Goal: Complete application form

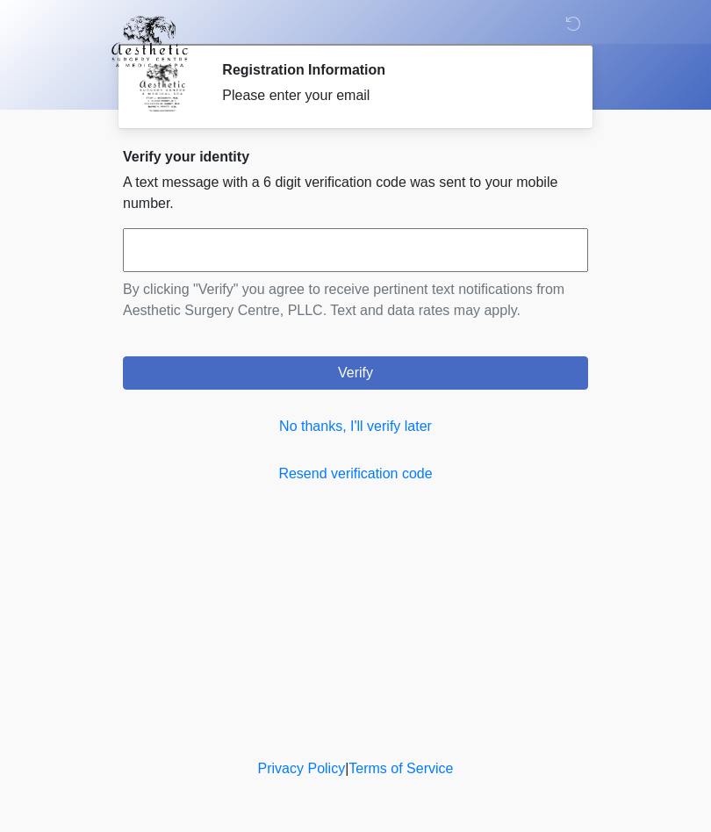
click at [423, 430] on link "No thanks, I'll verify later" at bounding box center [355, 426] width 465 height 21
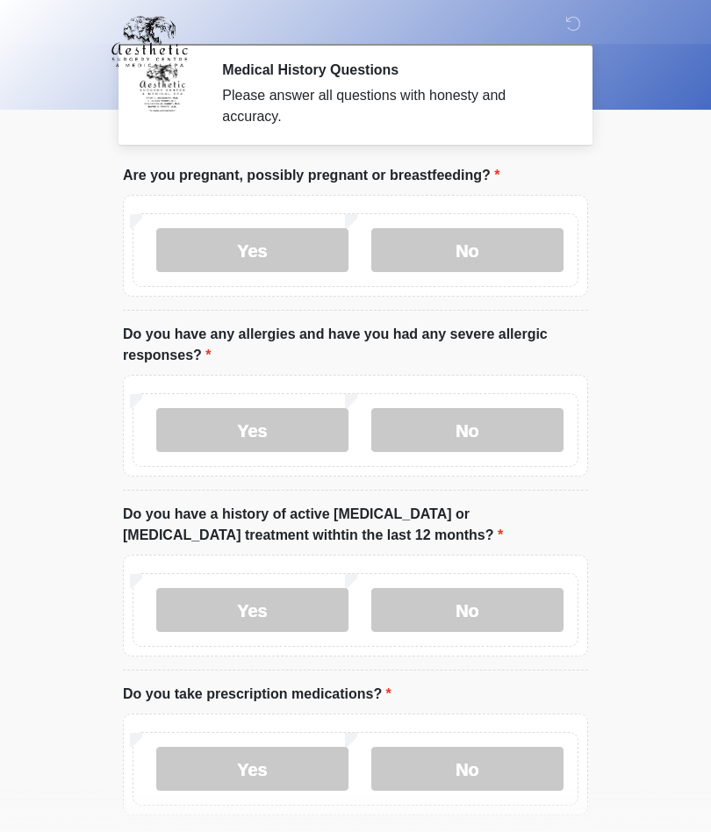
click at [434, 264] on label "No" at bounding box center [467, 250] width 192 height 44
click at [487, 433] on label "No" at bounding box center [467, 430] width 192 height 44
click at [462, 607] on label "No" at bounding box center [467, 610] width 192 height 44
click at [258, 772] on label "Yes" at bounding box center [252, 769] width 192 height 44
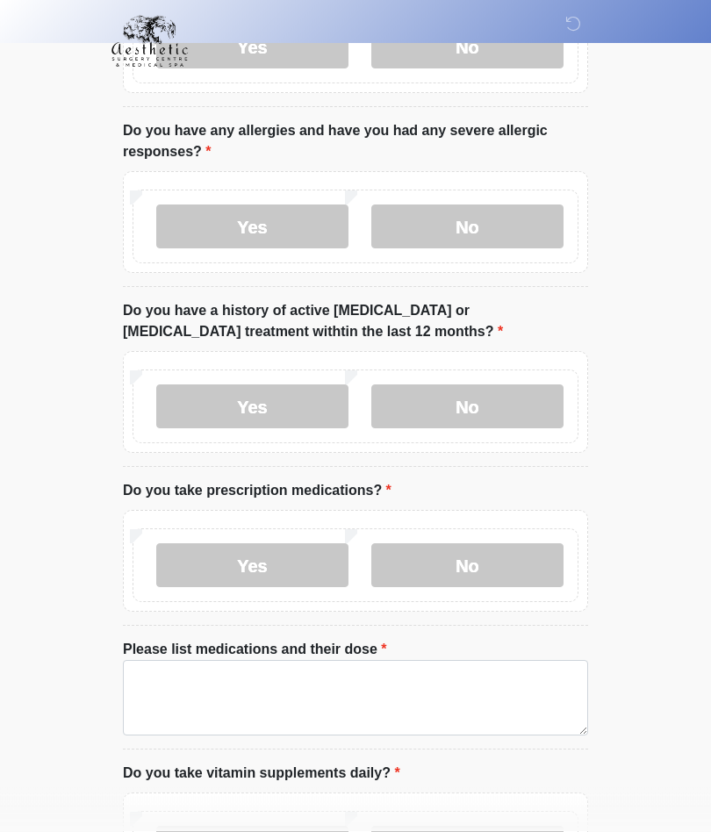
scroll to position [285, 0]
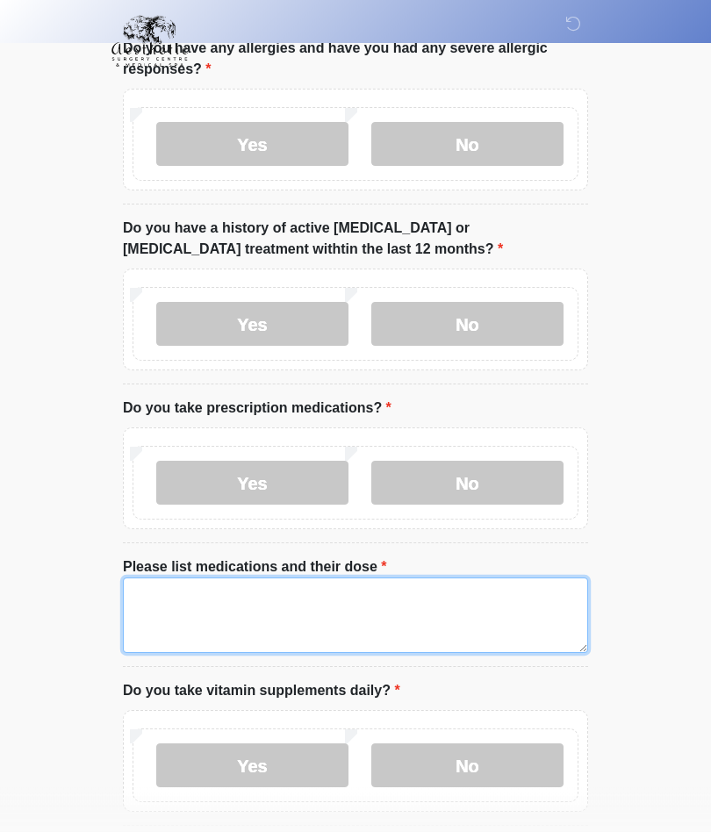
click at [166, 605] on textarea "Please list medications and their dose" at bounding box center [355, 615] width 465 height 75
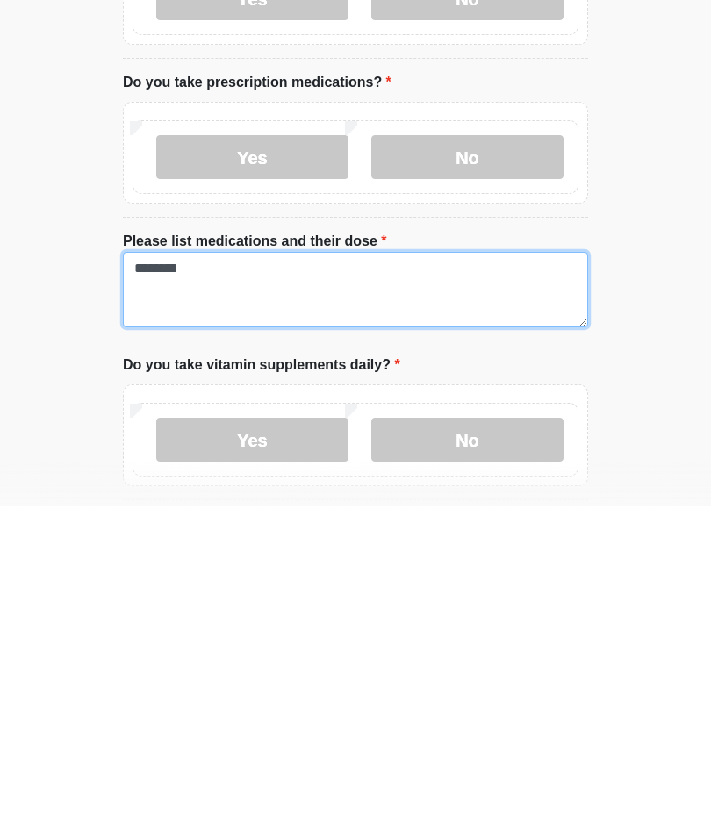
click at [141, 578] on textarea "********" at bounding box center [355, 615] width 465 height 75
type textarea "**********"
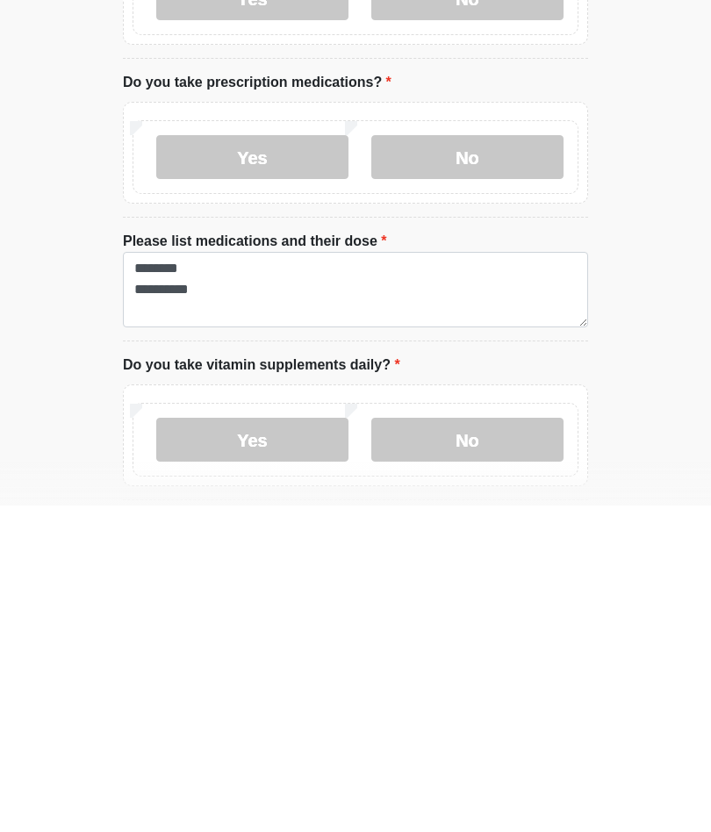
click at [463, 744] on label "No" at bounding box center [467, 766] width 192 height 44
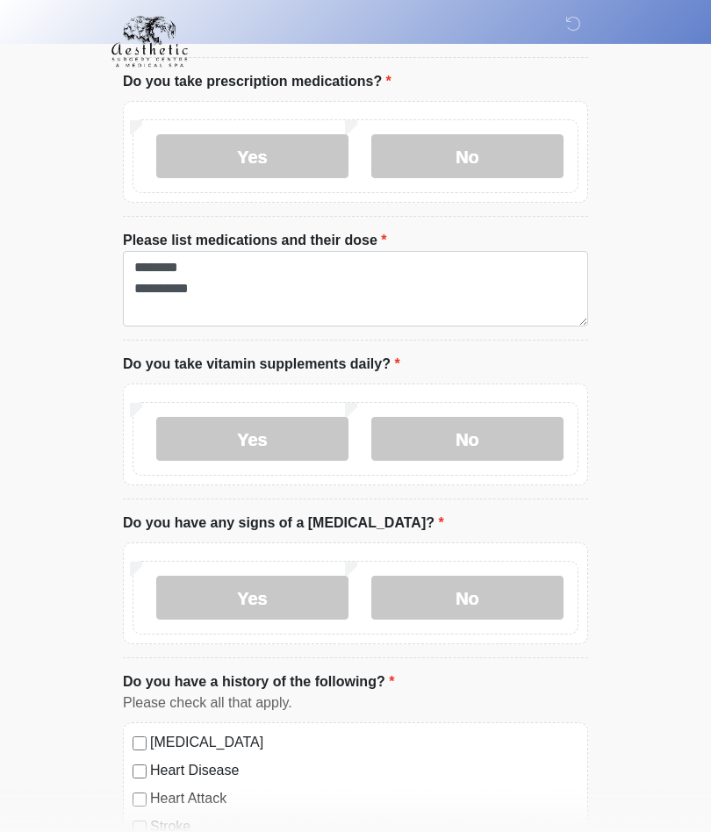
click at [449, 602] on label "No" at bounding box center [467, 598] width 192 height 44
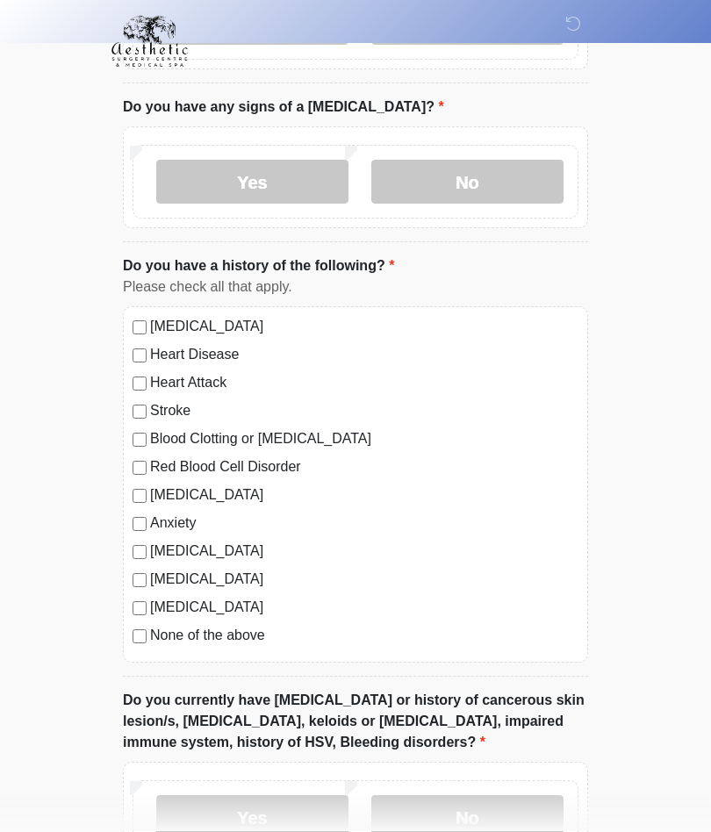
scroll to position [1031, 0]
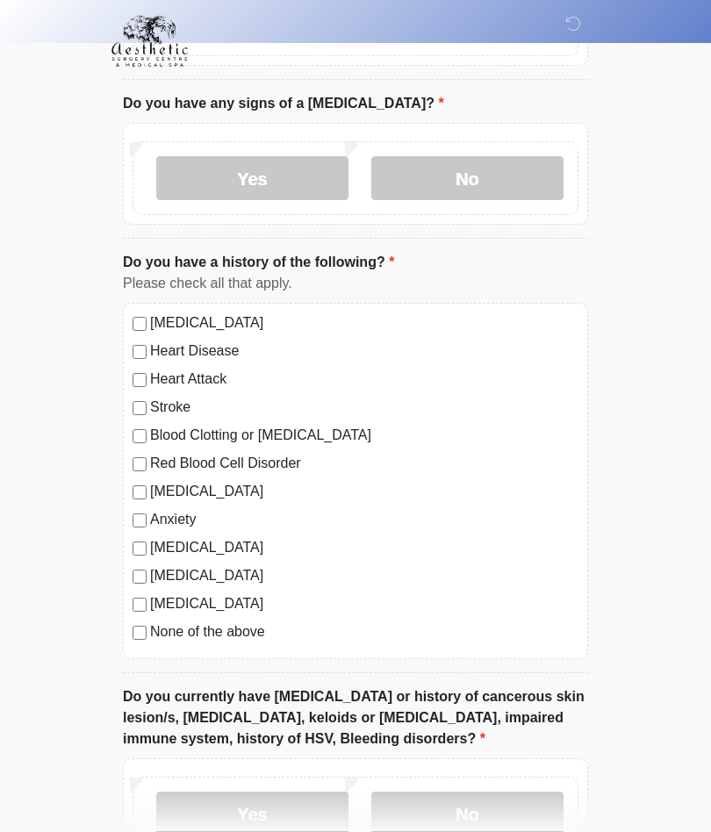
click at [209, 627] on label "None of the above" at bounding box center [364, 632] width 428 height 21
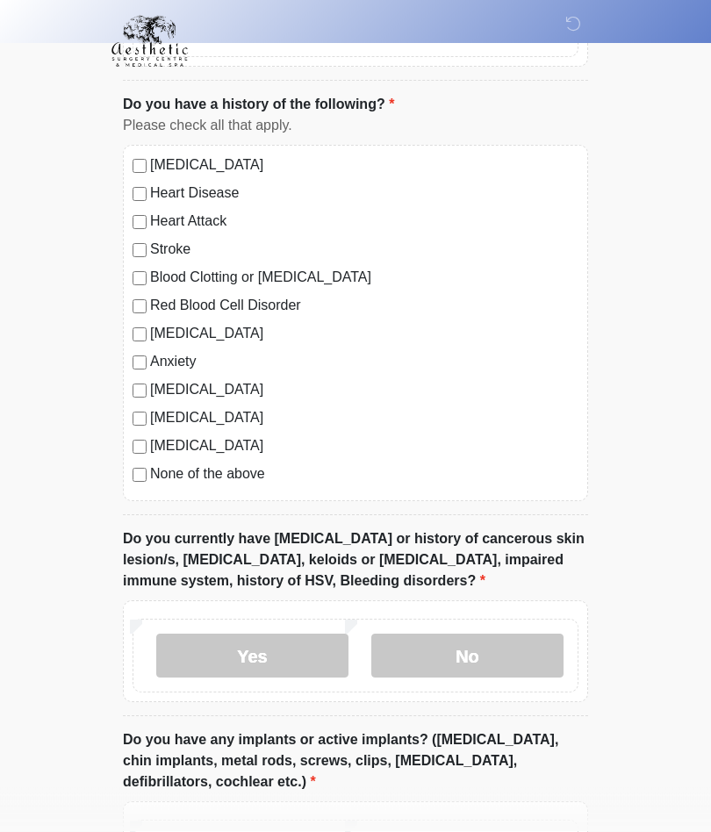
scroll to position [1250, 0]
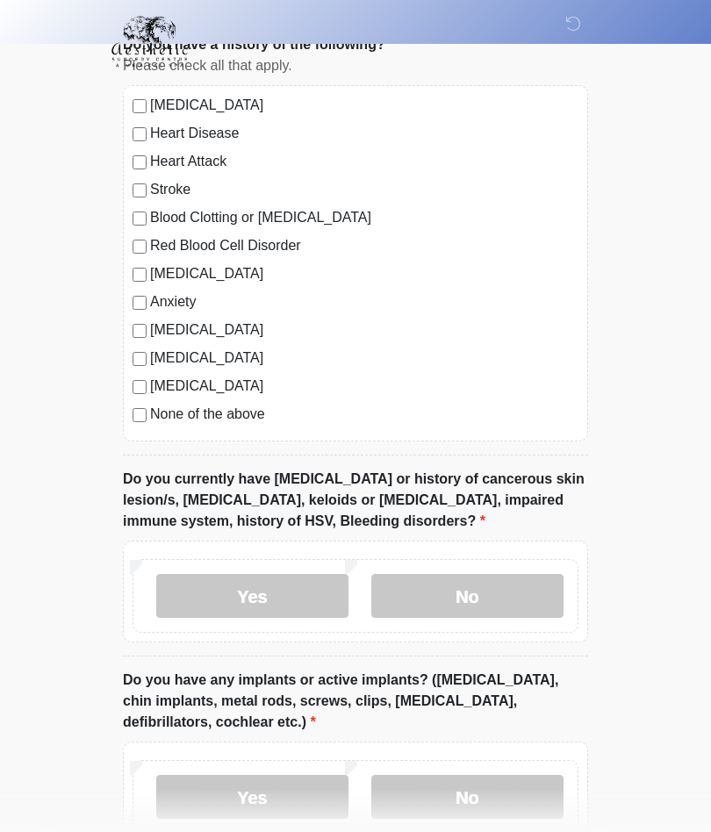
click at [461, 604] on label "No" at bounding box center [467, 596] width 192 height 44
click at [209, 787] on label "Yes" at bounding box center [252, 797] width 192 height 44
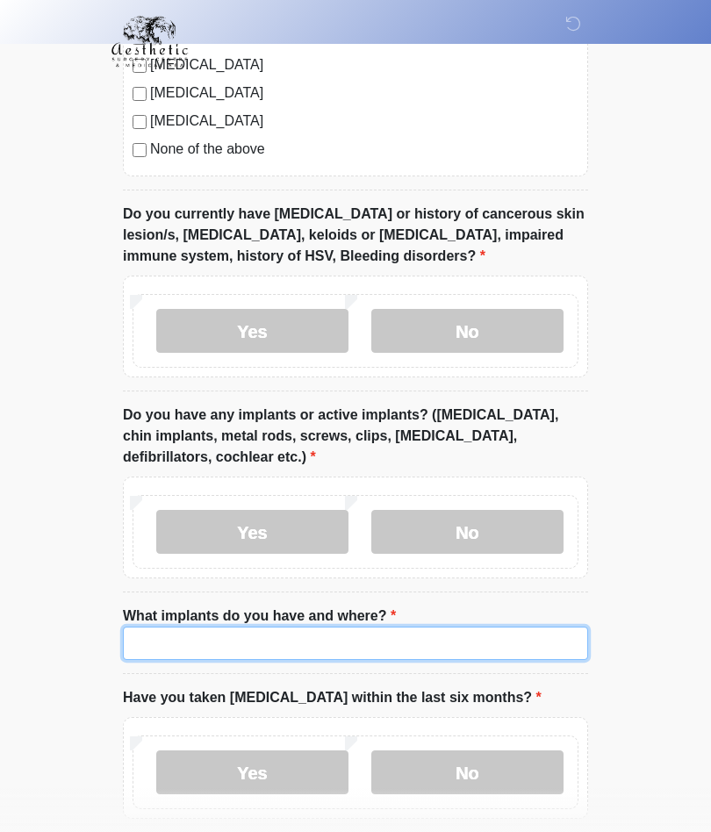
click at [127, 653] on input "What implants do you have and where?" at bounding box center [355, 643] width 465 height 33
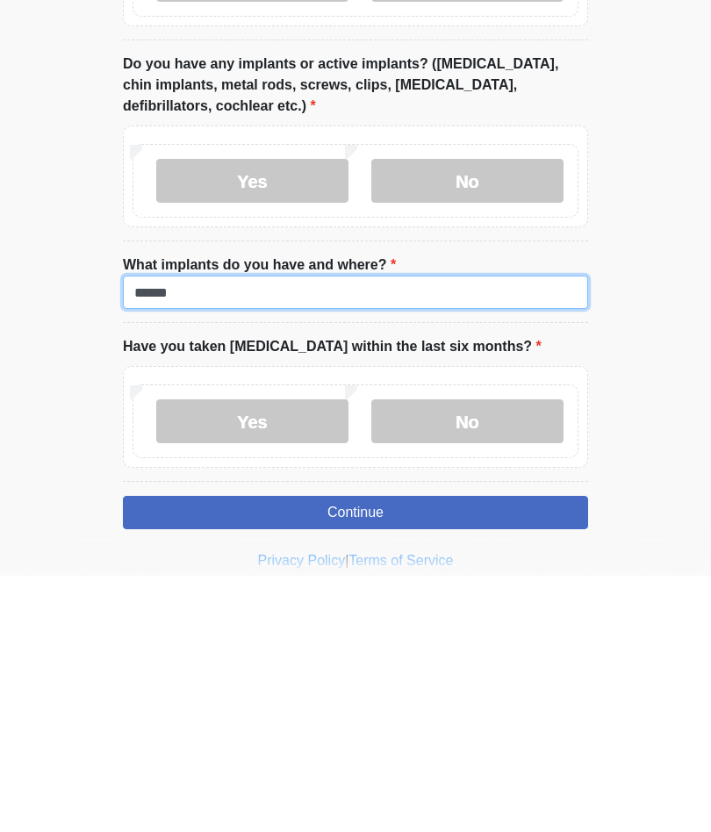
type input "******"
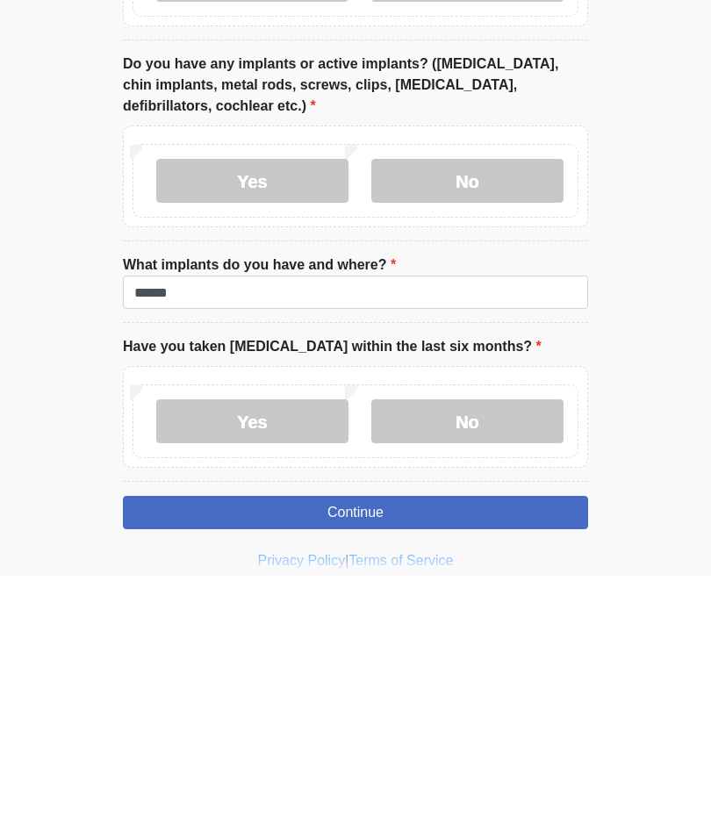
click at [456, 656] on label "No" at bounding box center [467, 678] width 192 height 44
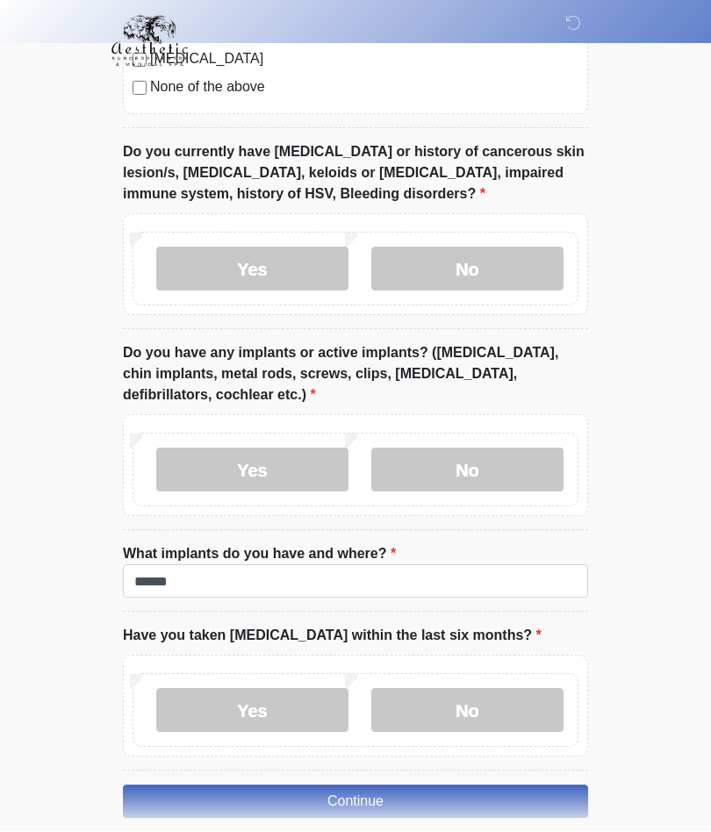
click at [183, 786] on button "Continue" at bounding box center [355, 802] width 465 height 33
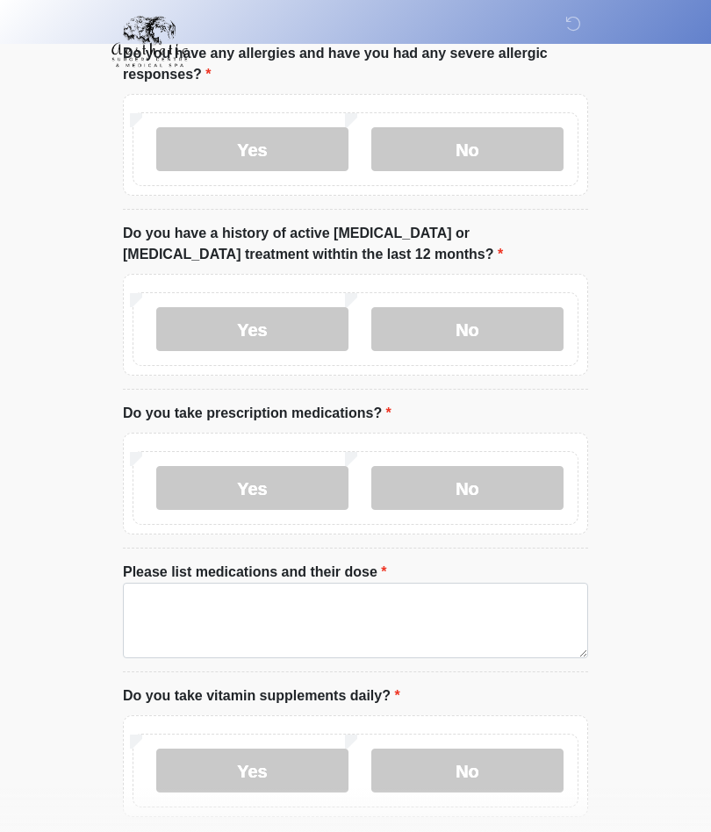
scroll to position [0, 0]
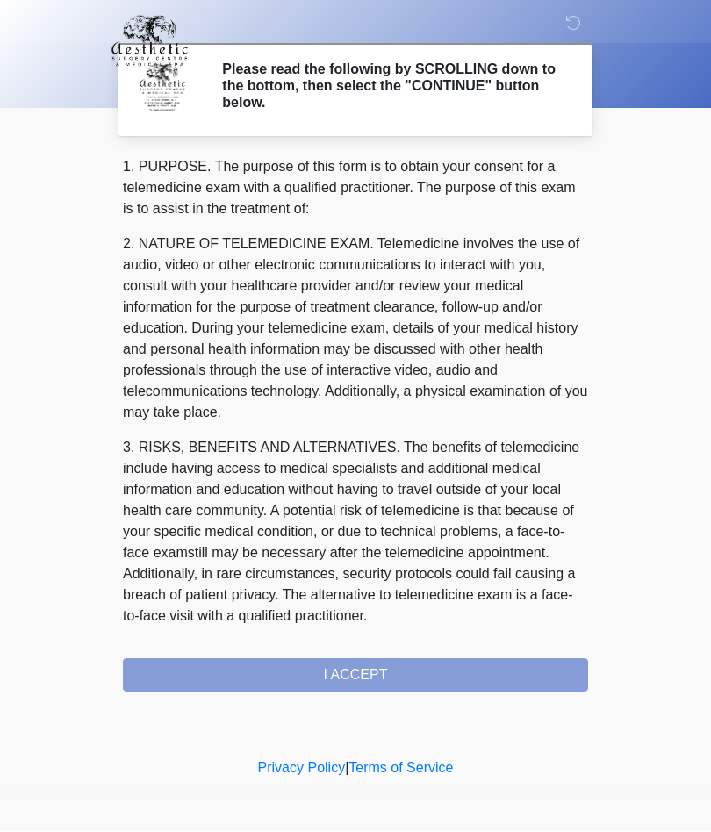
click at [280, 665] on div "1. PURPOSE. The purpose of this form is to obtain your consent for a telemedici…" at bounding box center [355, 424] width 465 height 535
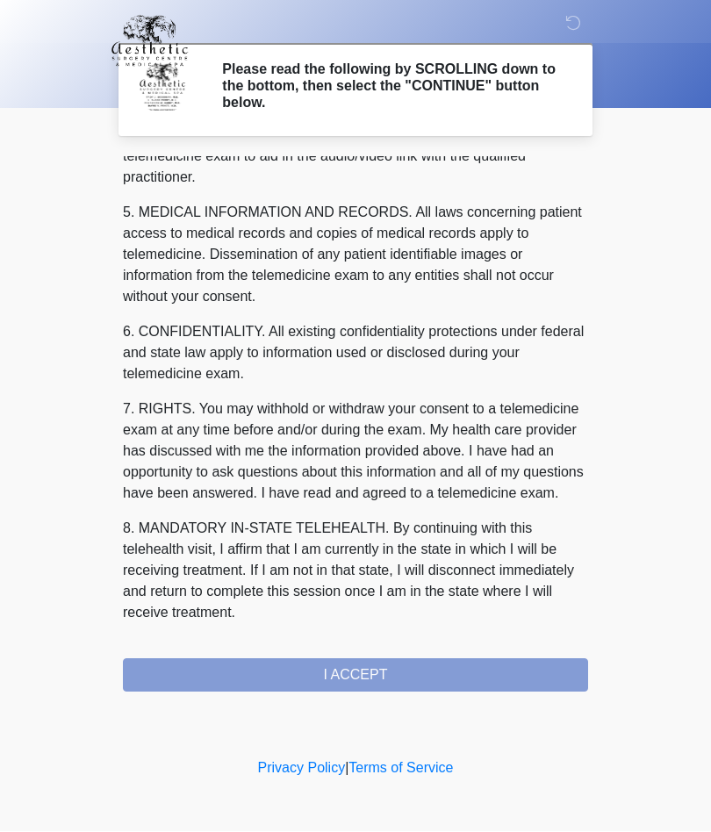
scroll to position [558, 0]
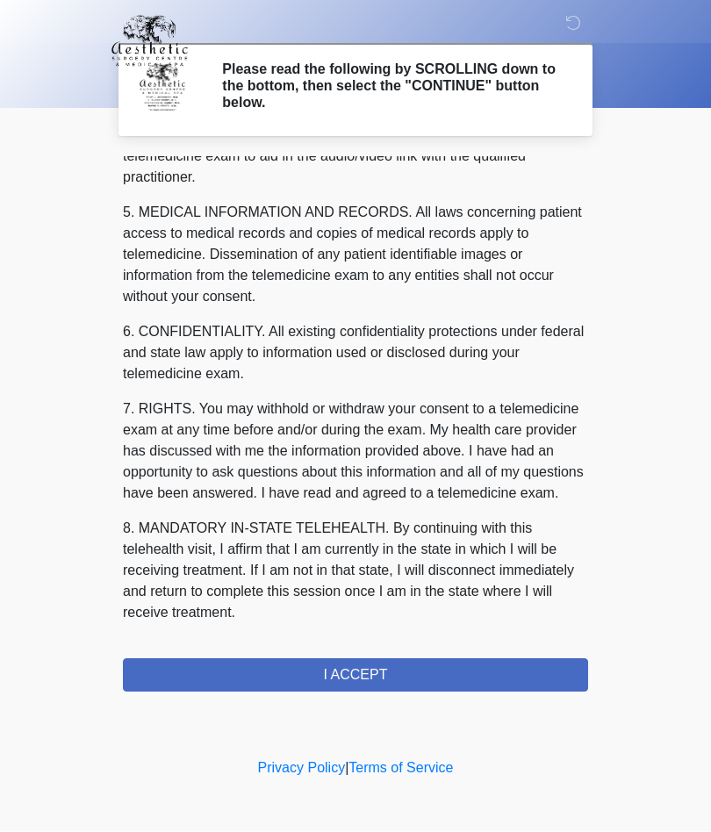
click at [251, 688] on button "I ACCEPT" at bounding box center [355, 675] width 465 height 33
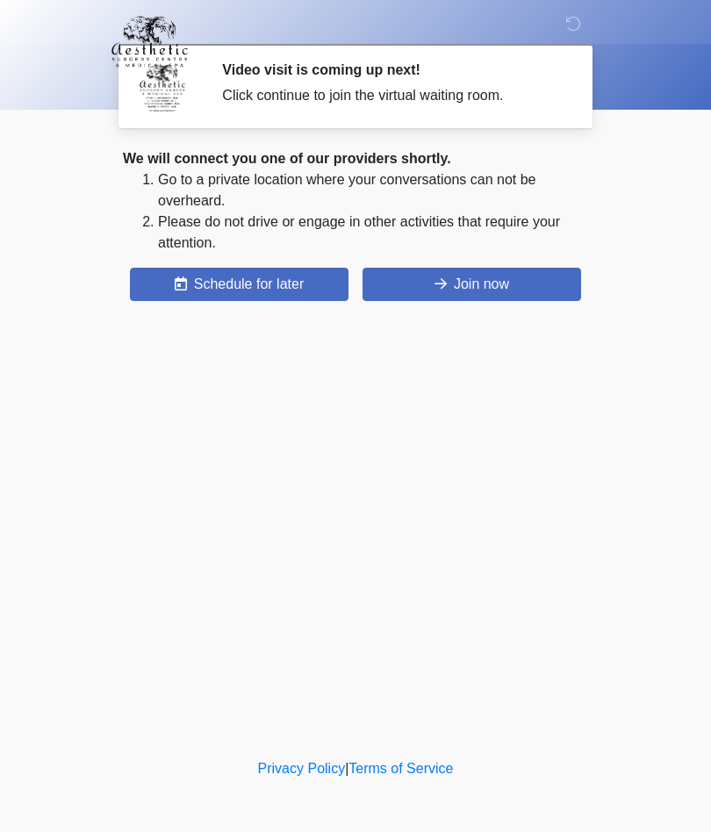
click at [528, 288] on button "Join now" at bounding box center [472, 284] width 219 height 33
